Goal: Information Seeking & Learning: Learn about a topic

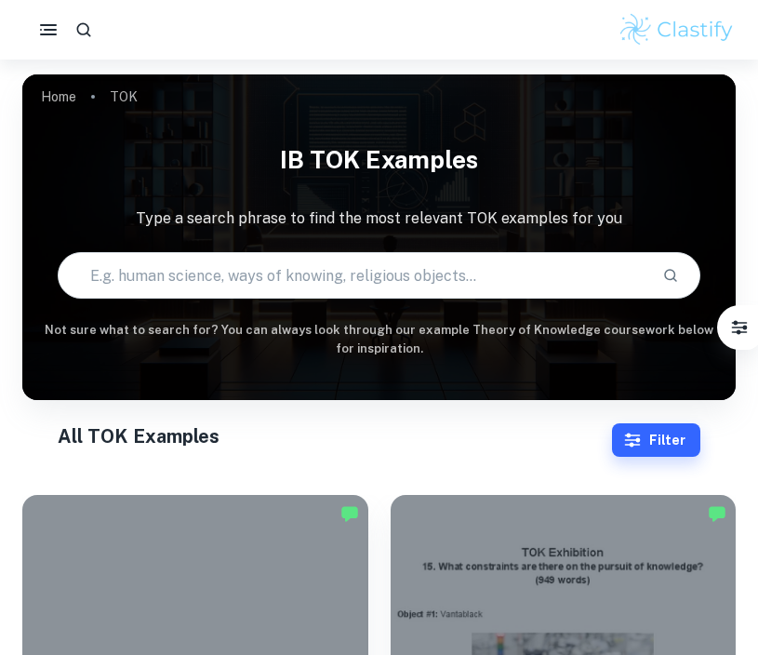
click at [233, 274] on input "text" at bounding box center [353, 275] width 588 height 52
paste input "What role does imagination play in producing knowledge about the world?"
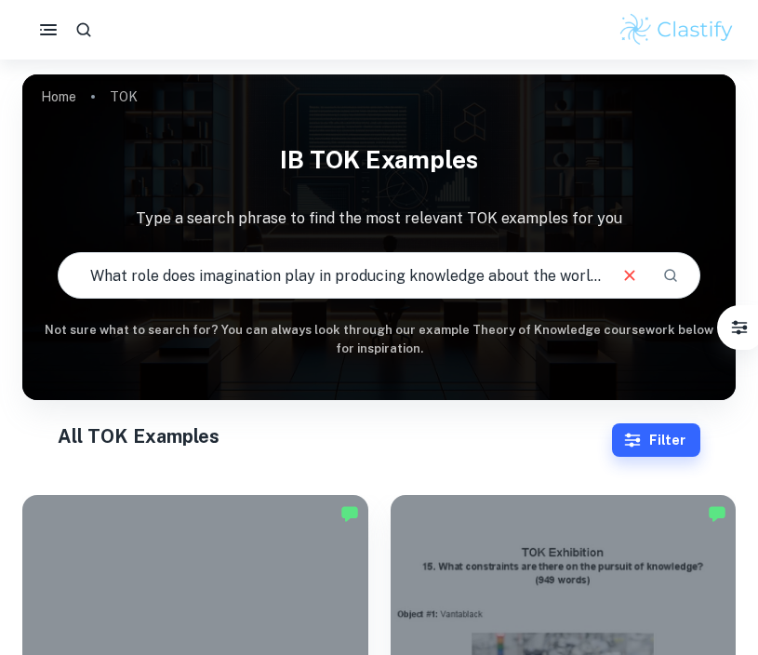
type input "What role does imagination play in producing knowledge about the world?"
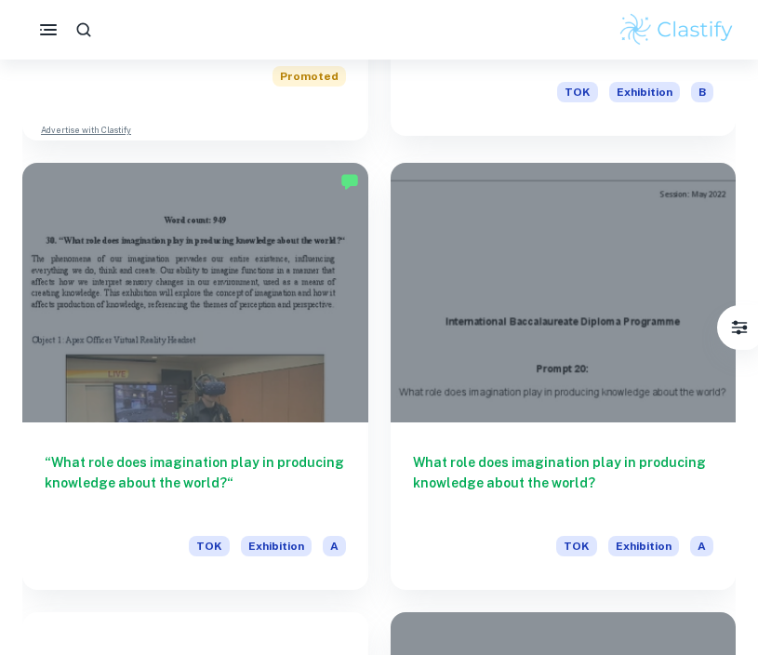
scroll to position [1242, 0]
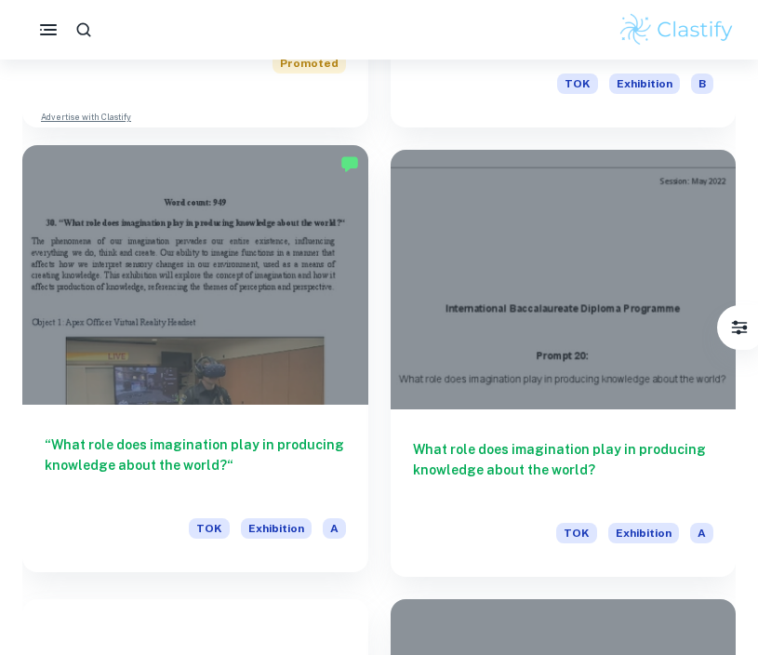
click at [307, 324] on div at bounding box center [195, 274] width 346 height 259
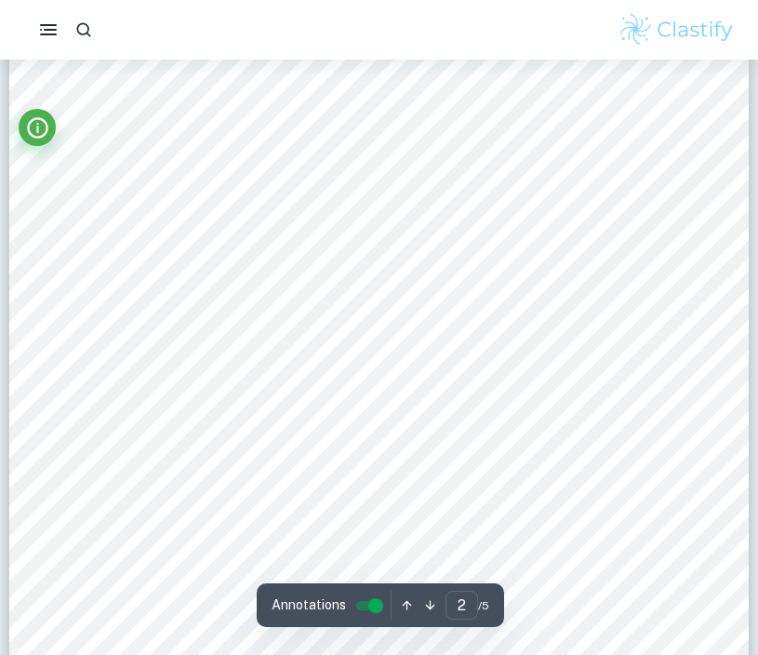
scroll to position [1505, 0]
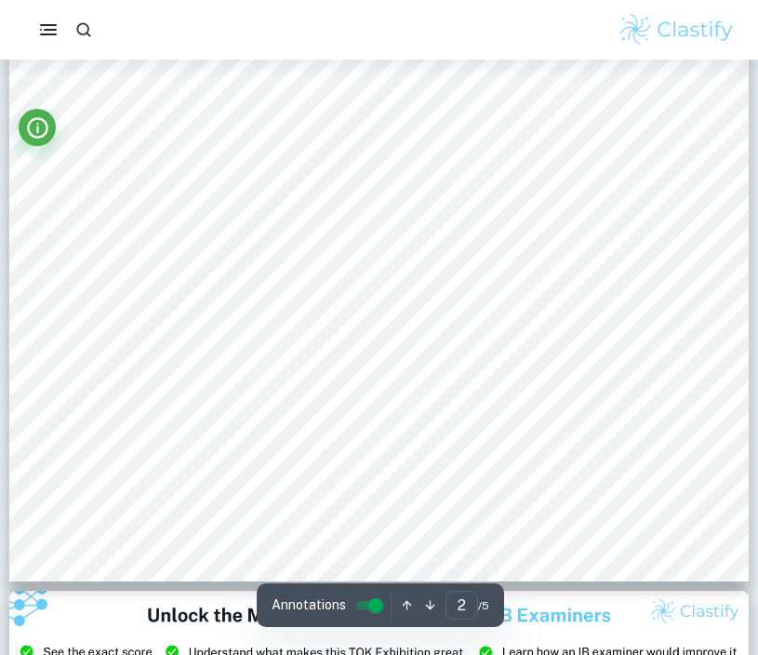
scroll to position [1715, 0]
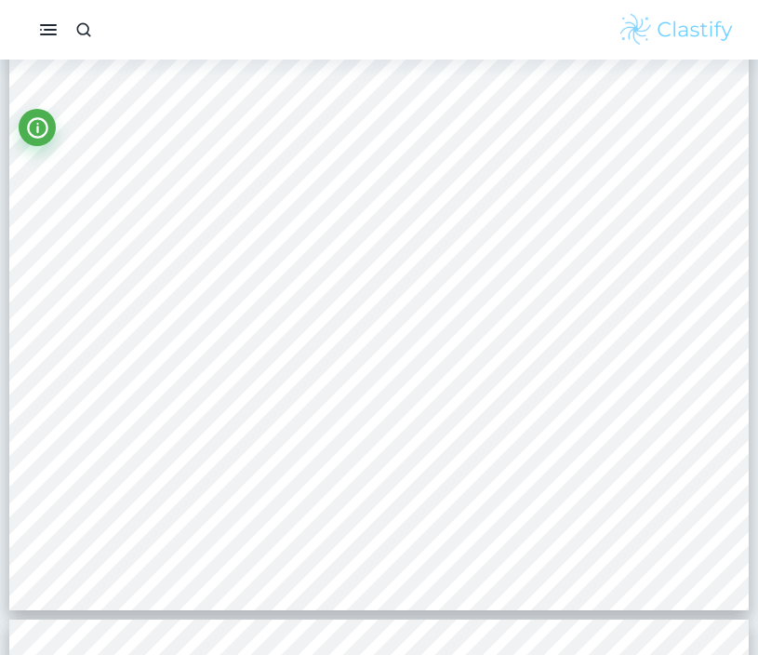
scroll to position [2914, 1]
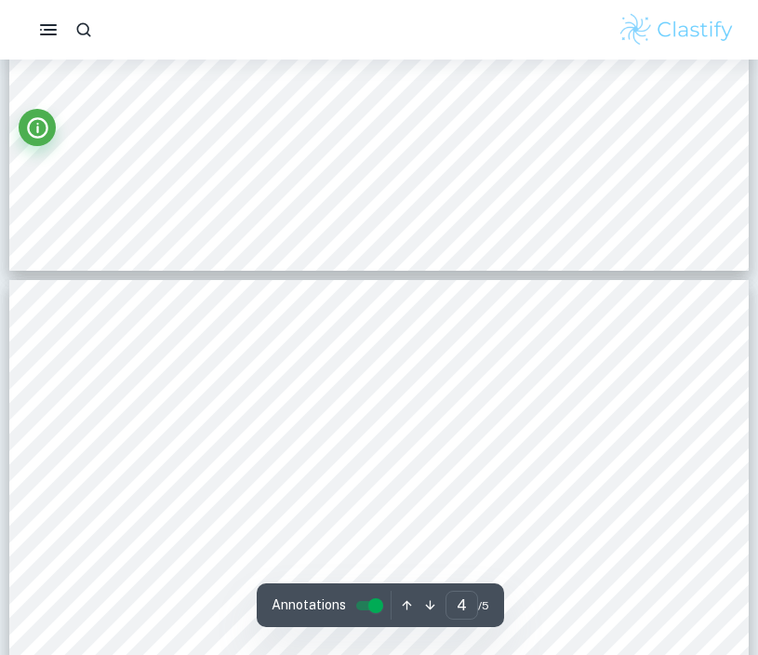
type input "3"
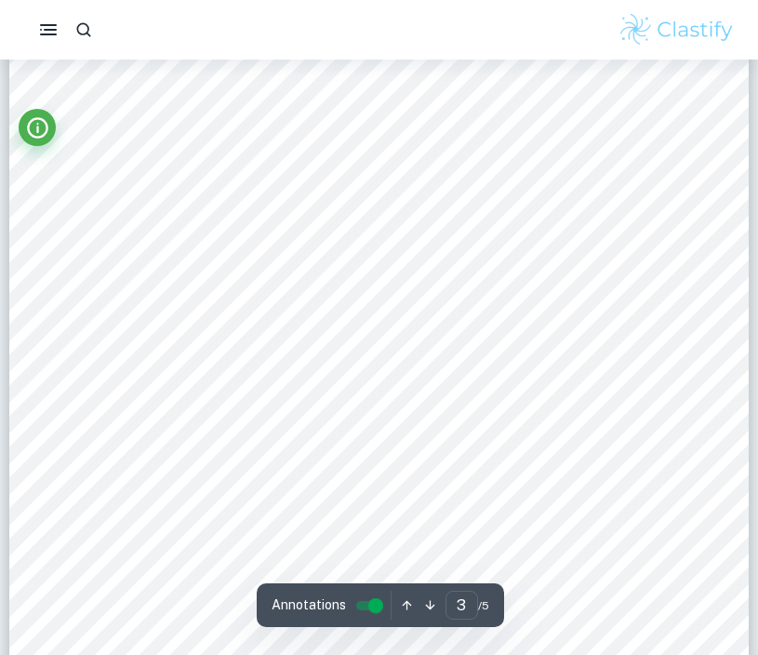
scroll to position [2588, 0]
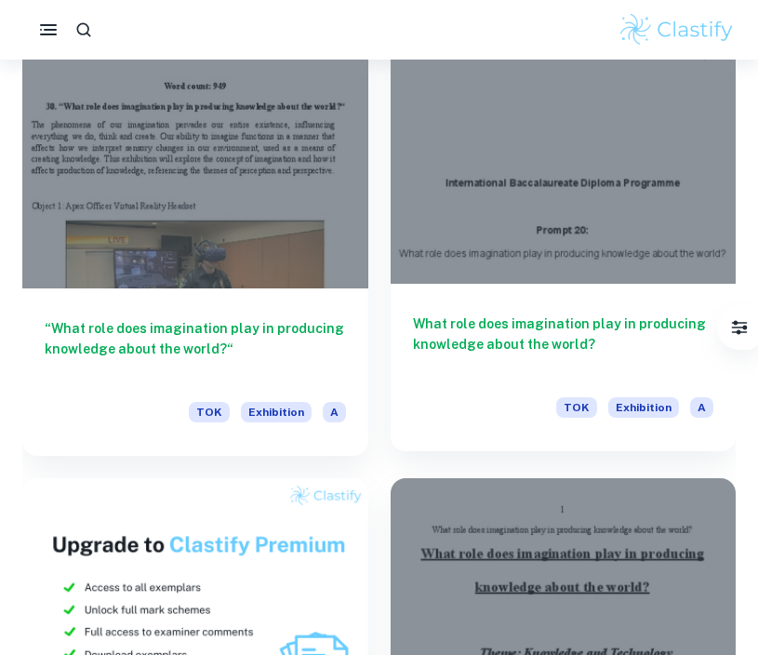
scroll to position [1375, 0]
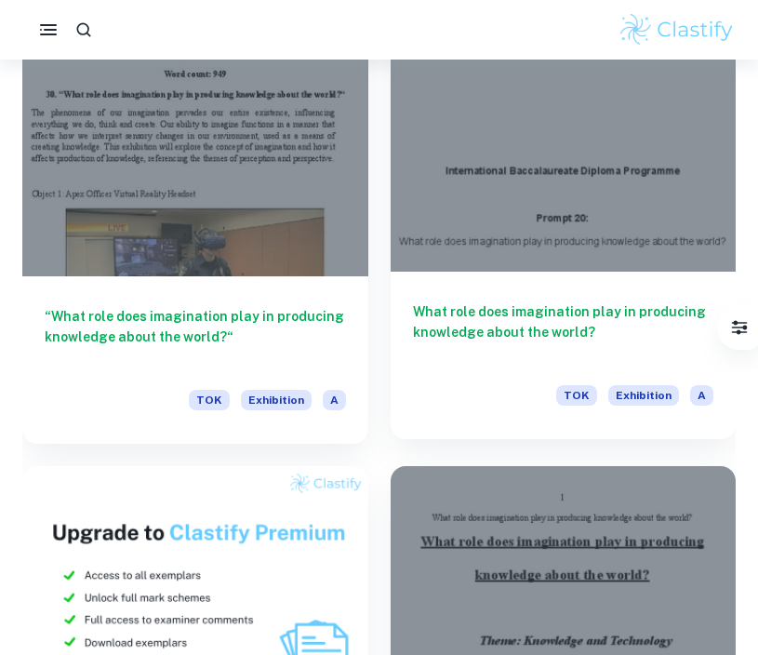
click at [620, 233] on div at bounding box center [564, 141] width 346 height 259
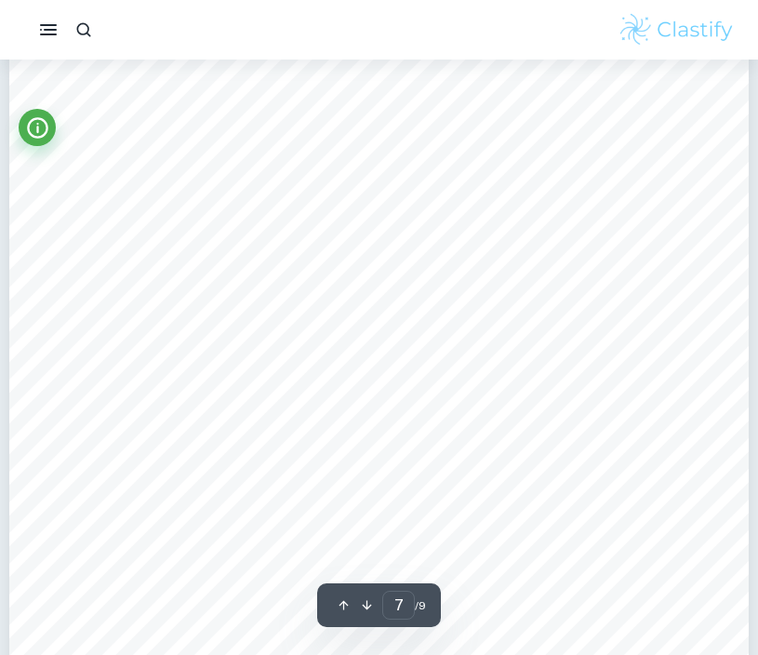
scroll to position [6965, 0]
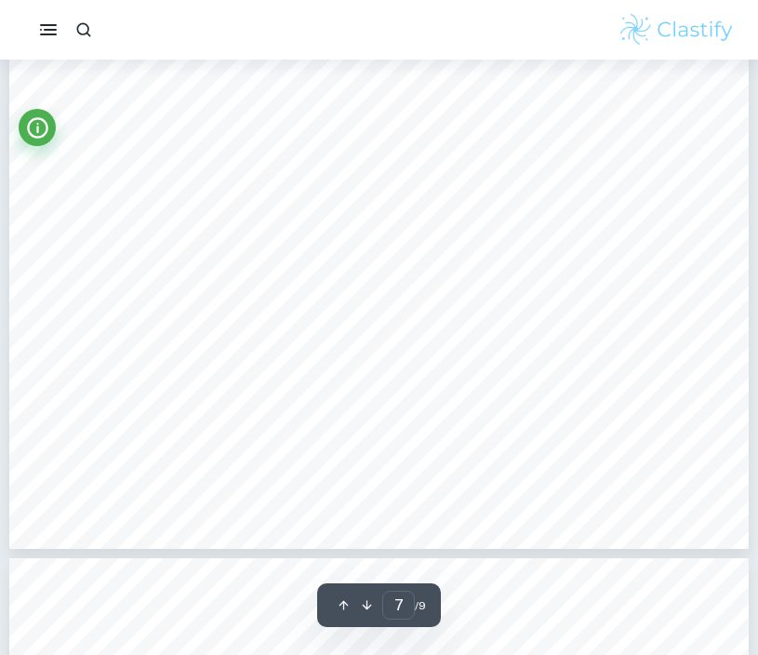
type input "8"
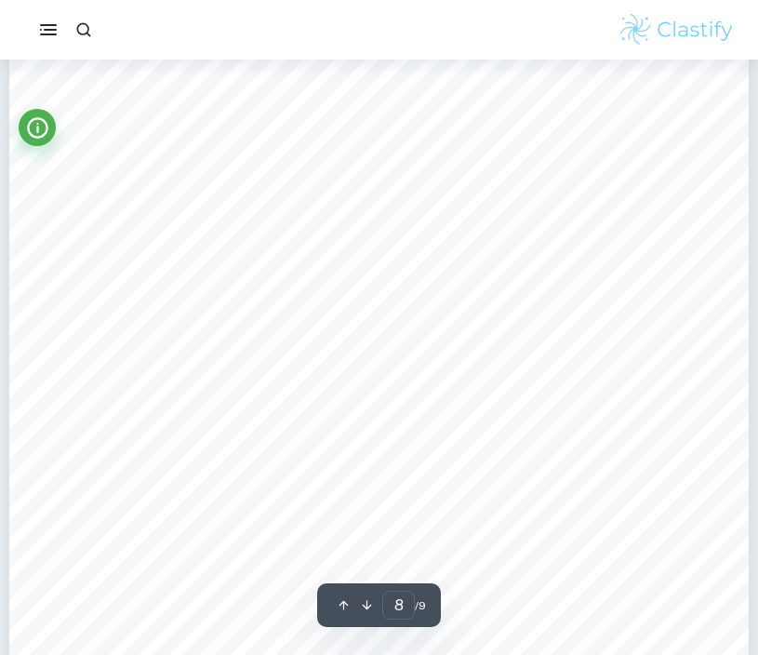
scroll to position [7884, 0]
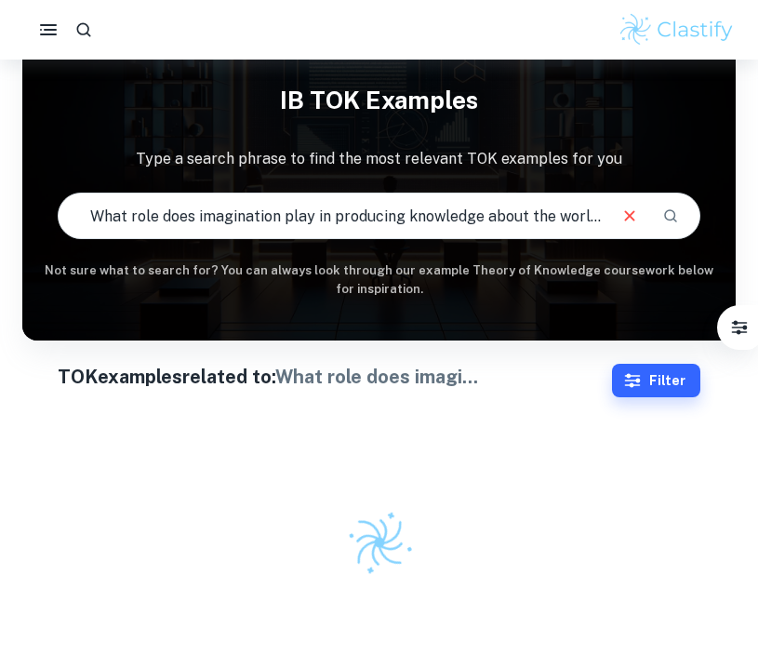
scroll to position [60, 0]
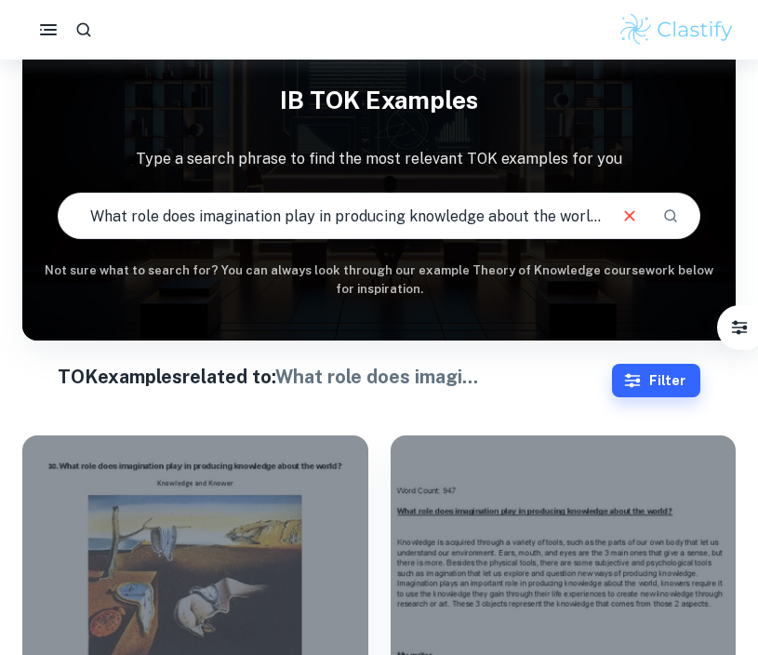
drag, startPoint x: 601, startPoint y: 215, endPoint x: 73, endPoint y: 207, distance: 527.3
click at [73, 207] on input "What role does imagination play in producing knowledge about the world?" at bounding box center [331, 216] width 545 height 52
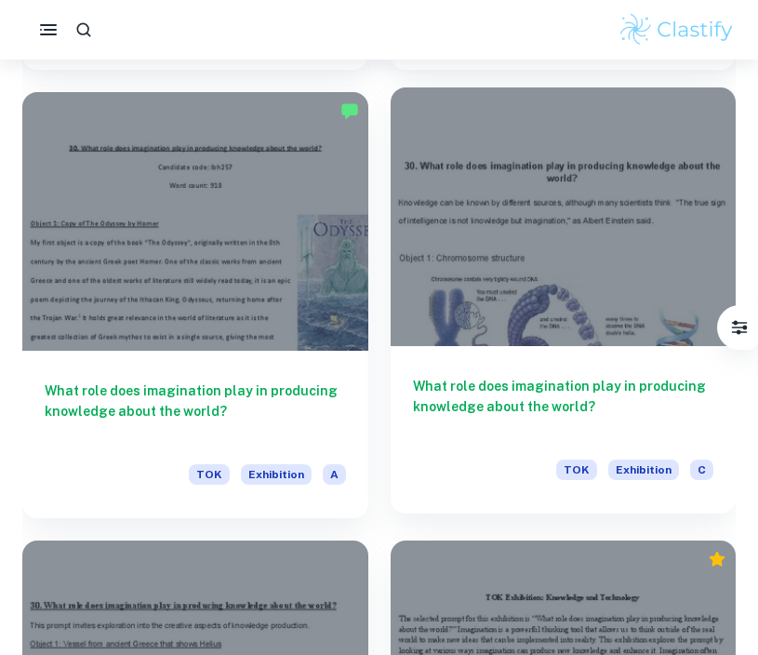
scroll to position [3143, 0]
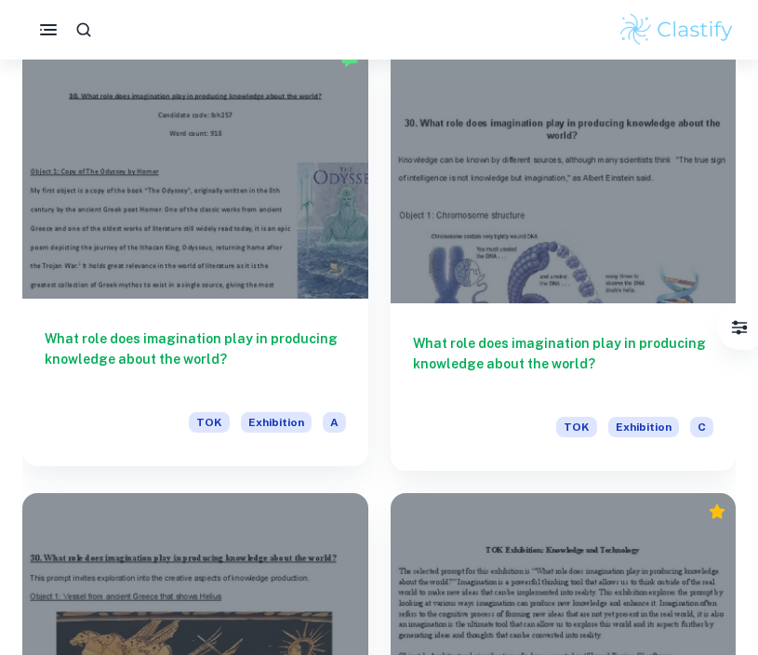
click at [258, 233] on div at bounding box center [195, 169] width 346 height 259
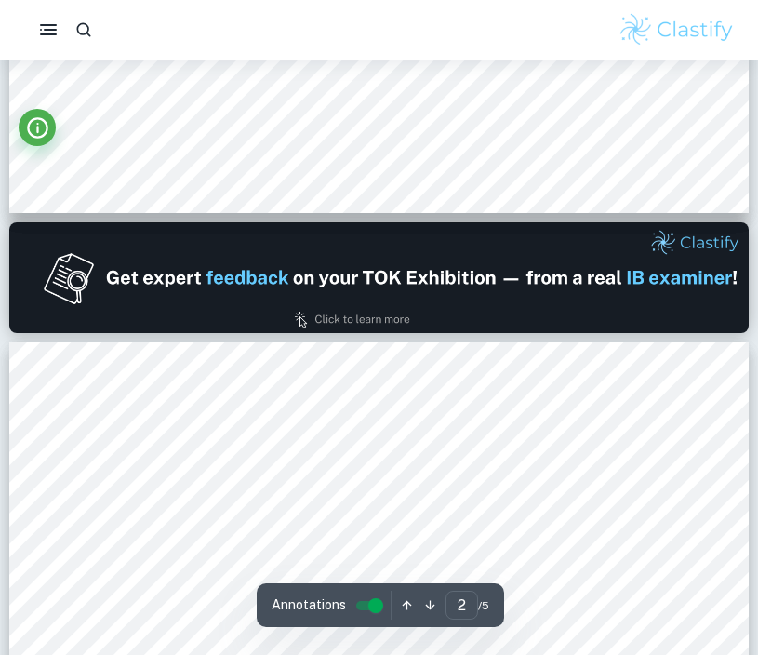
type input "2"
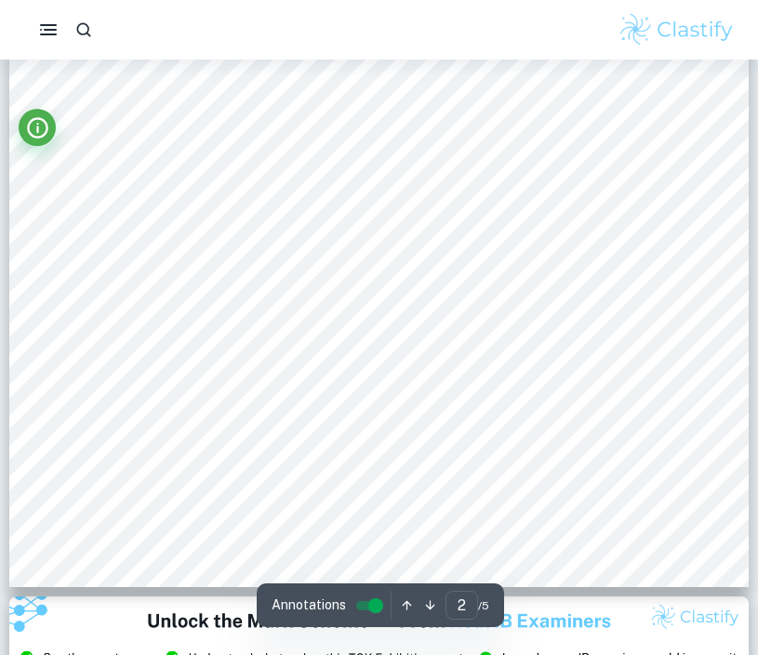
scroll to position [1541, 0]
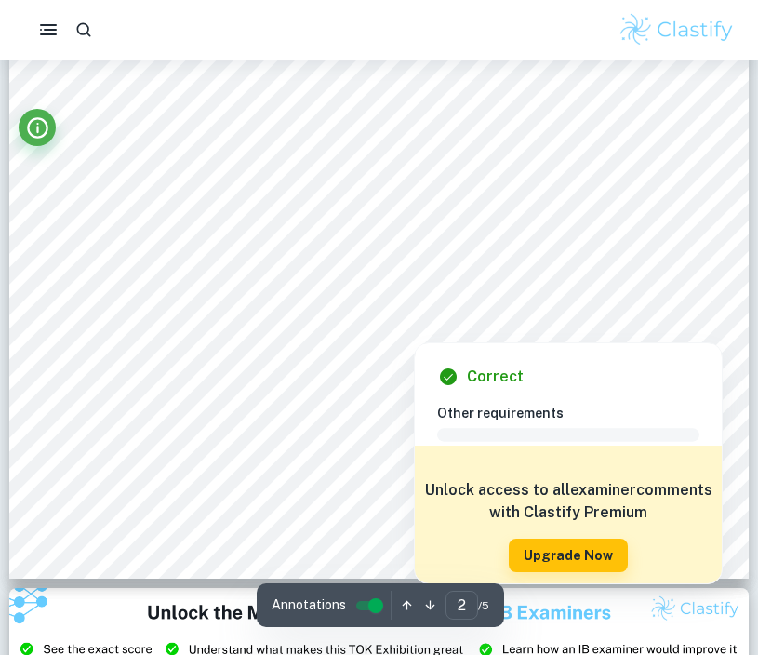
click at [697, 319] on div at bounding box center [696, 324] width 27 height 27
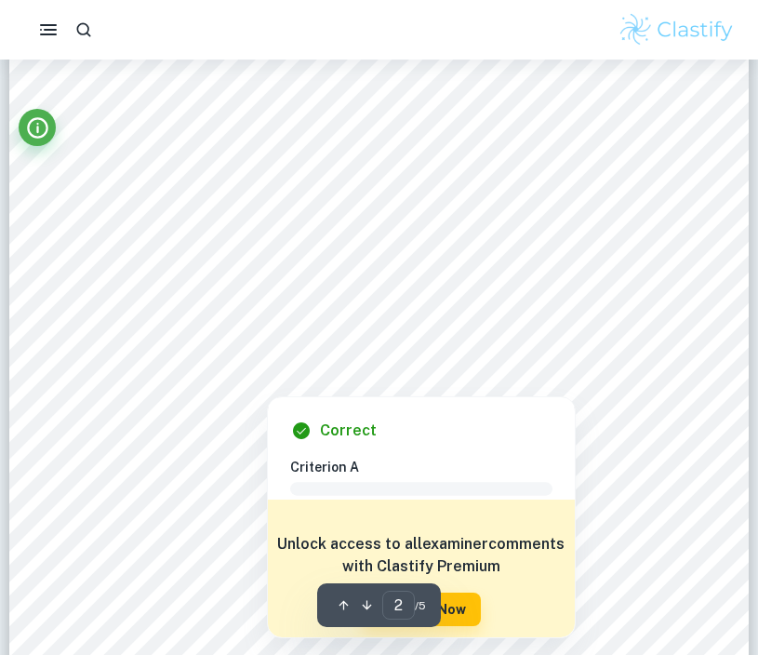
scroll to position [1332, 0]
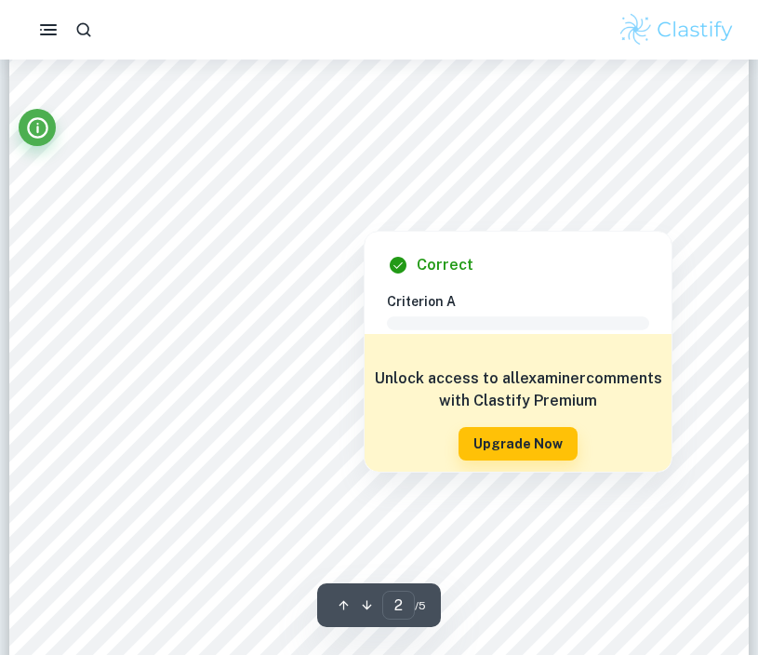
click at [229, 158] on div at bounding box center [374, 153] width 554 height 51
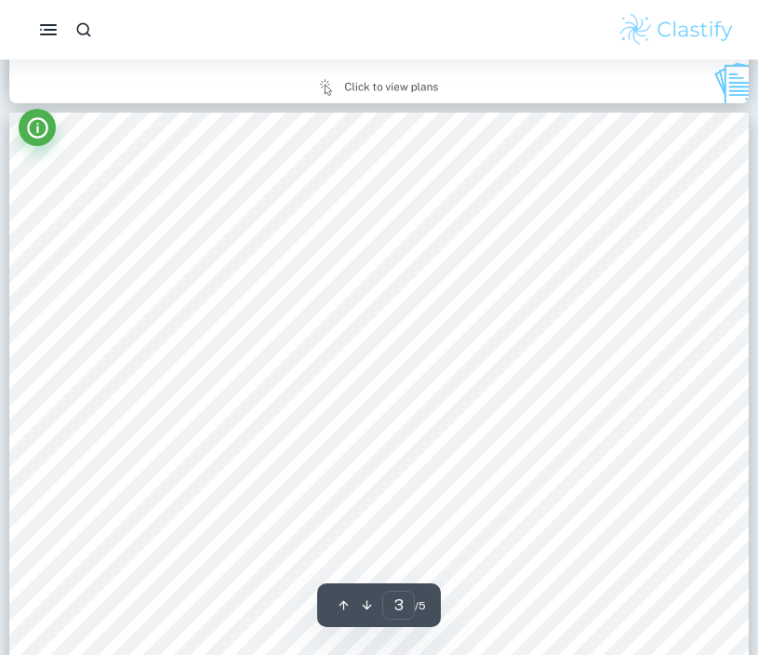
scroll to position [2137, 0]
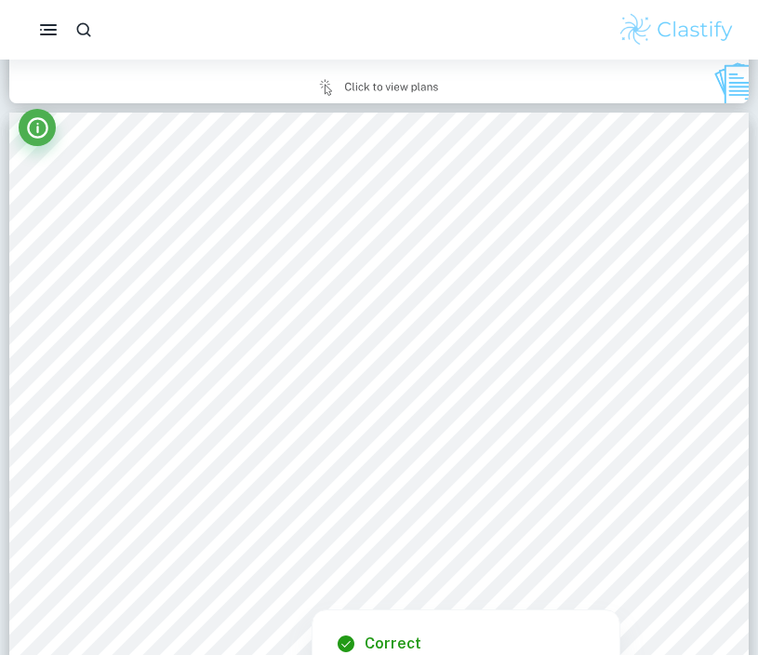
drag, startPoint x: 113, startPoint y: 528, endPoint x: 296, endPoint y: 533, distance: 182.3
click at [296, 533] on div at bounding box center [378, 516] width 562 height 84
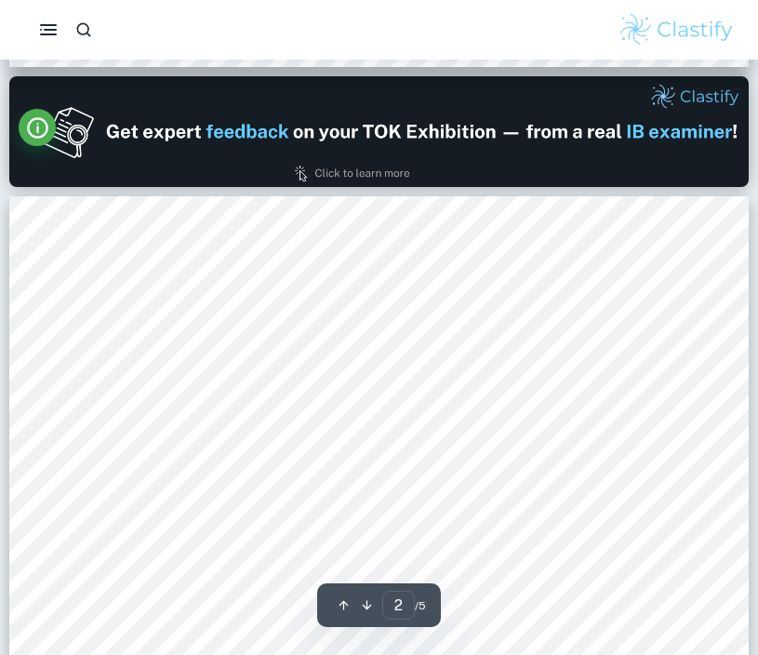
scroll to position [777, 1]
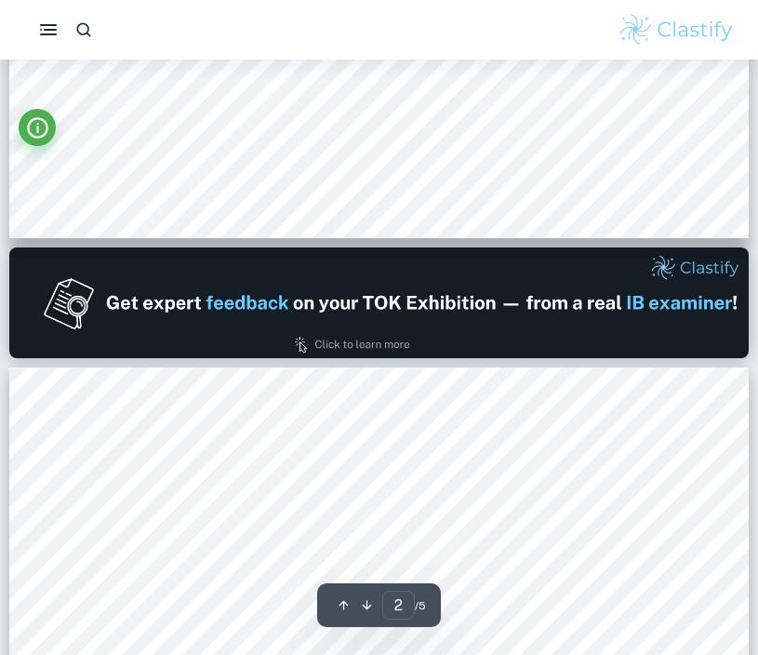
type input "1"
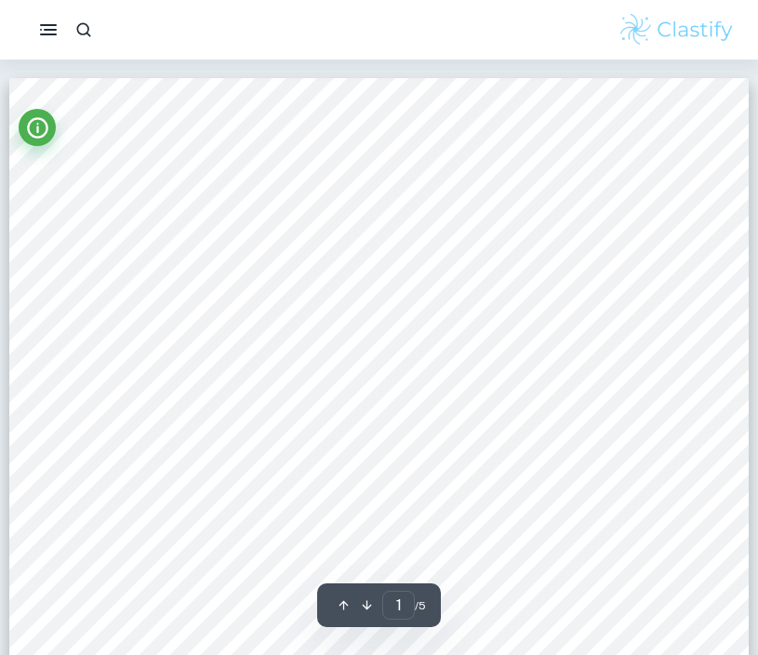
scroll to position [0, 0]
